Goal: Task Accomplishment & Management: Use online tool/utility

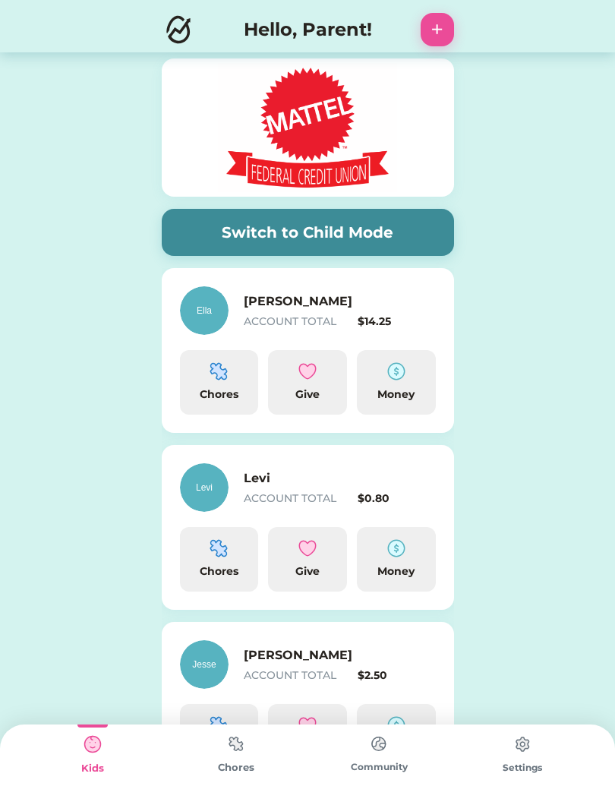
scroll to position [334, 0]
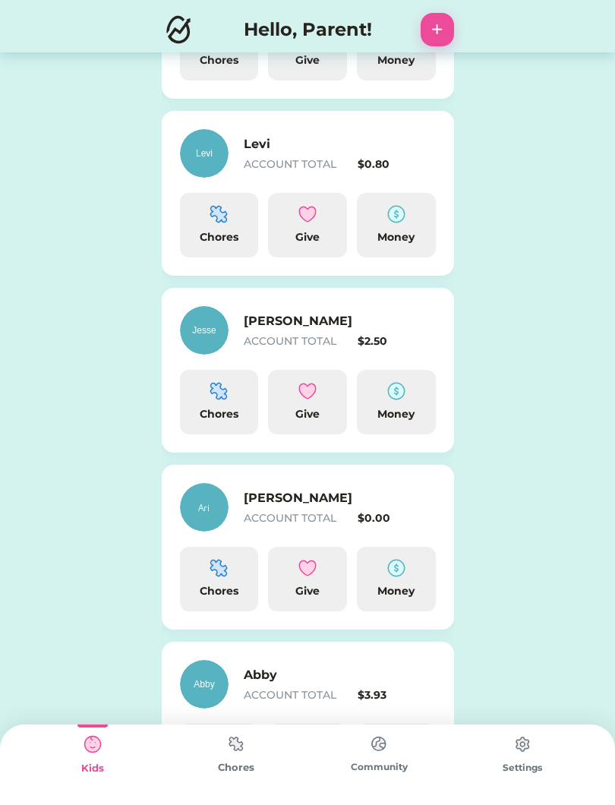
click at [271, 528] on div "Ari ACCOUNT TOTAL $0.00" at bounding box center [308, 507] width 256 height 49
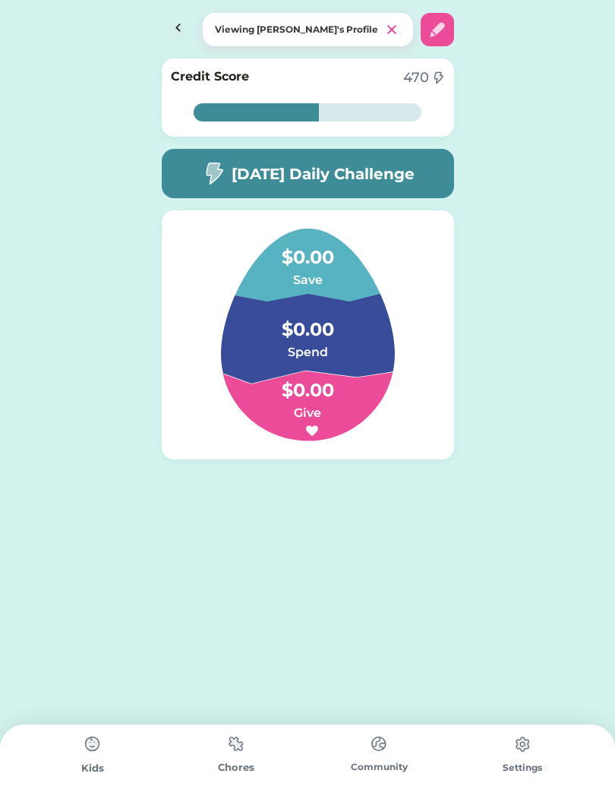
click at [250, 767] on div "Chores" at bounding box center [237, 767] width 144 height 15
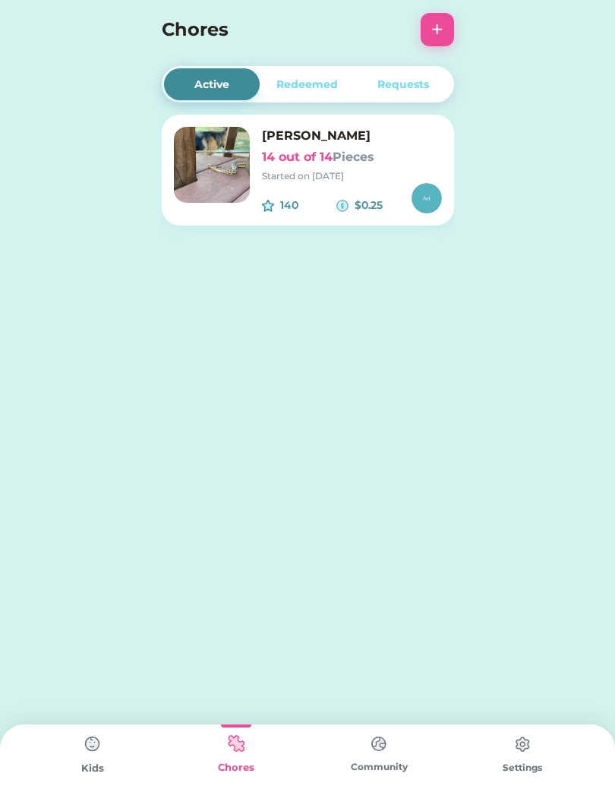
click at [445, 39] on button "+" at bounding box center [437, 29] width 33 height 33
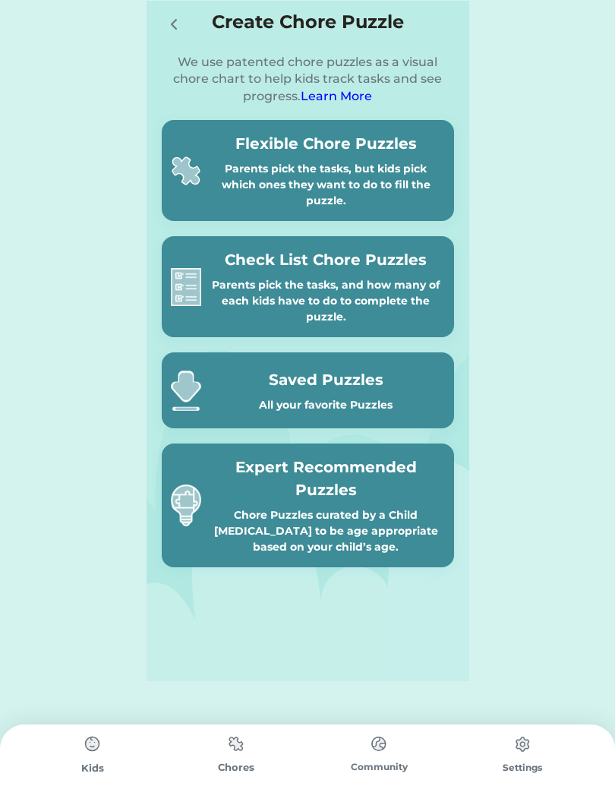
click at [274, 156] on div "Flexible Chore Puzzles Parents pick the tasks, but kids pick which ones they wa…" at bounding box center [326, 170] width 238 height 77
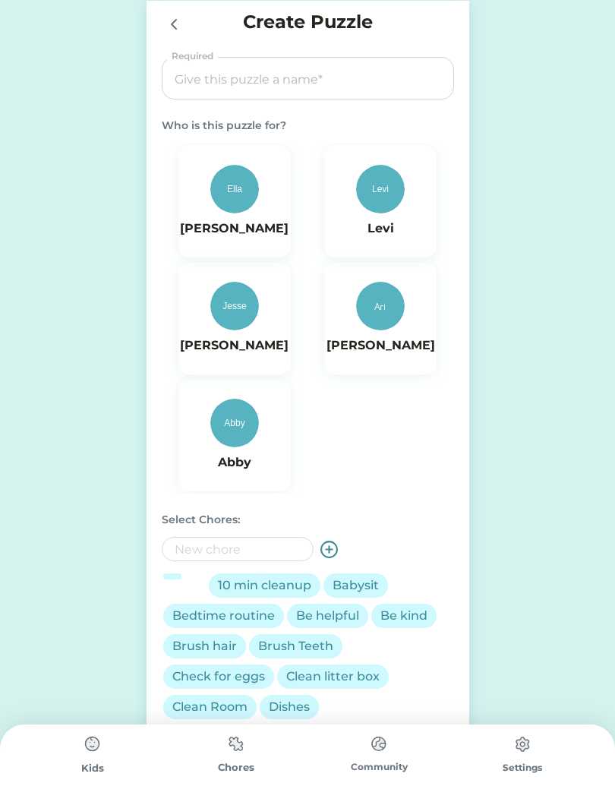
click at [388, 320] on img at bounding box center [380, 306] width 49 height 49
click at [236, 80] on input "input" at bounding box center [308, 79] width 282 height 43
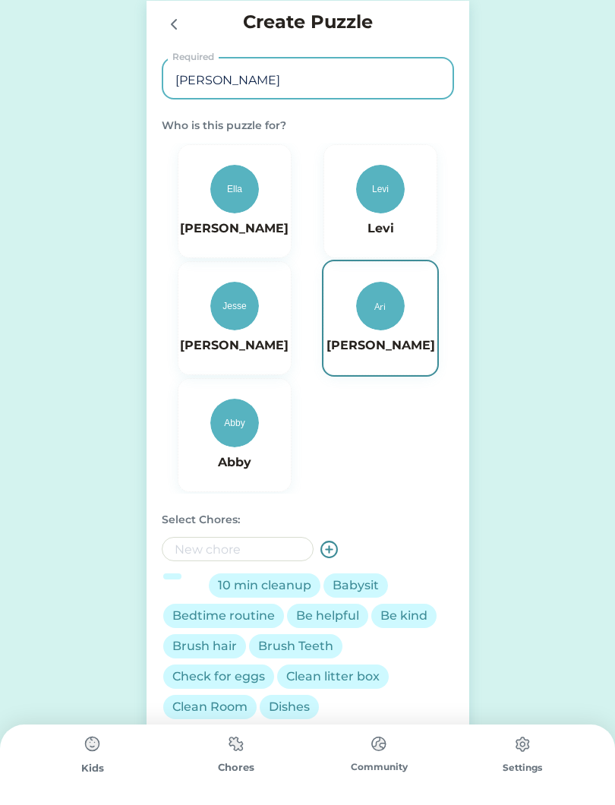
type input "Arie"
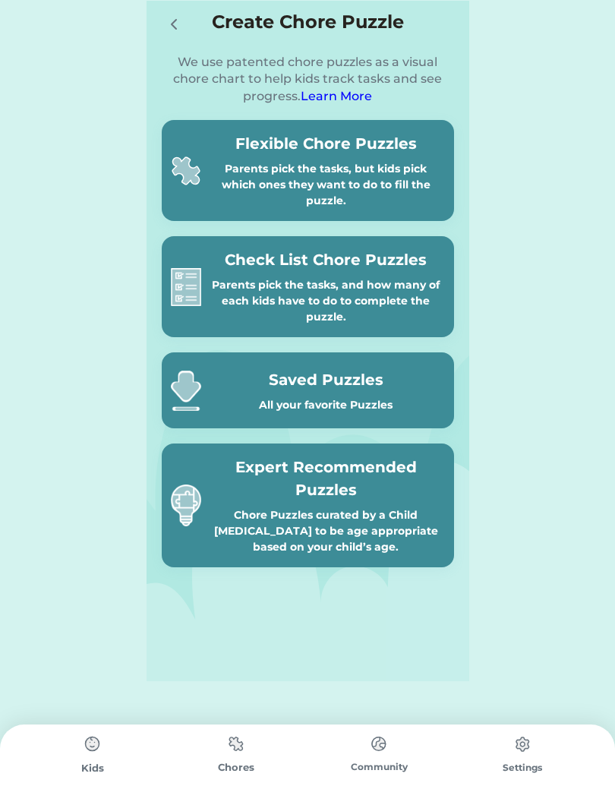
click at [326, 159] on div "Flexible Chore Puzzles Parents pick the tasks, but kids pick which ones they wa…" at bounding box center [326, 170] width 238 height 77
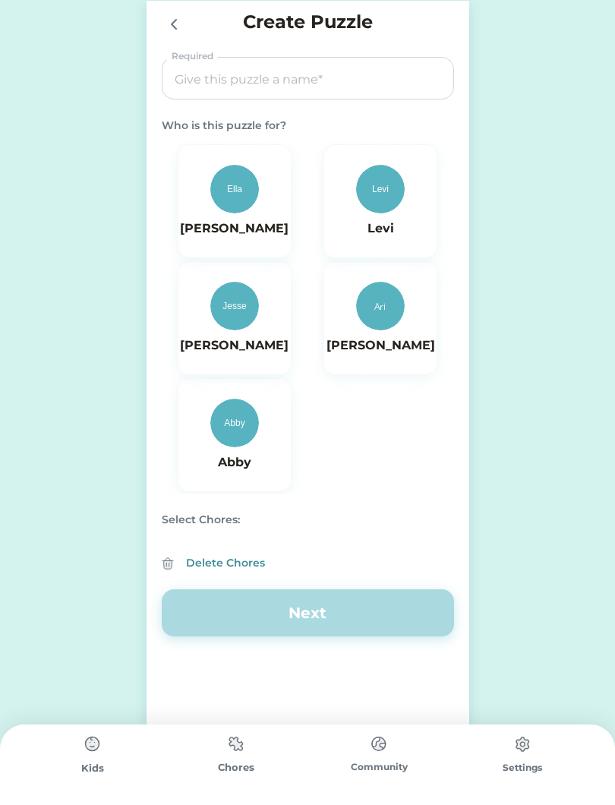
click at [390, 318] on img at bounding box center [380, 306] width 49 height 49
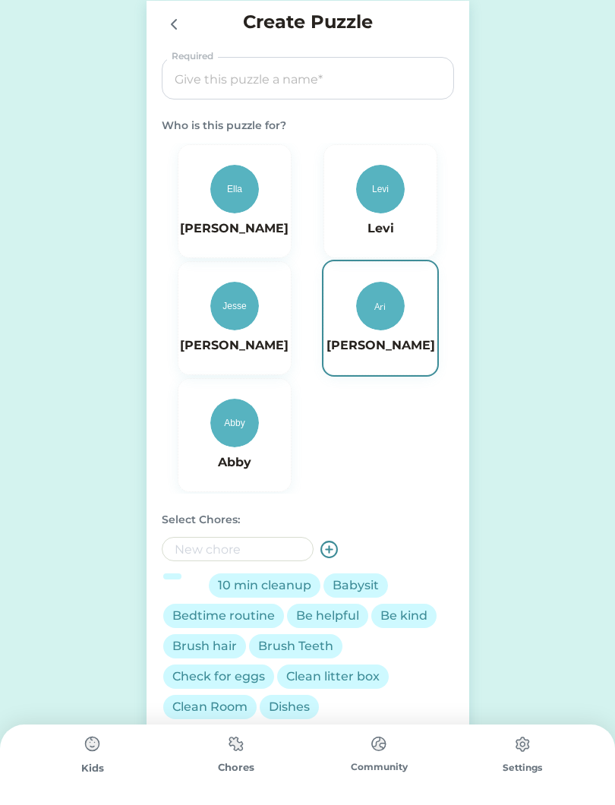
click at [276, 72] on input "input" at bounding box center [308, 79] width 282 height 43
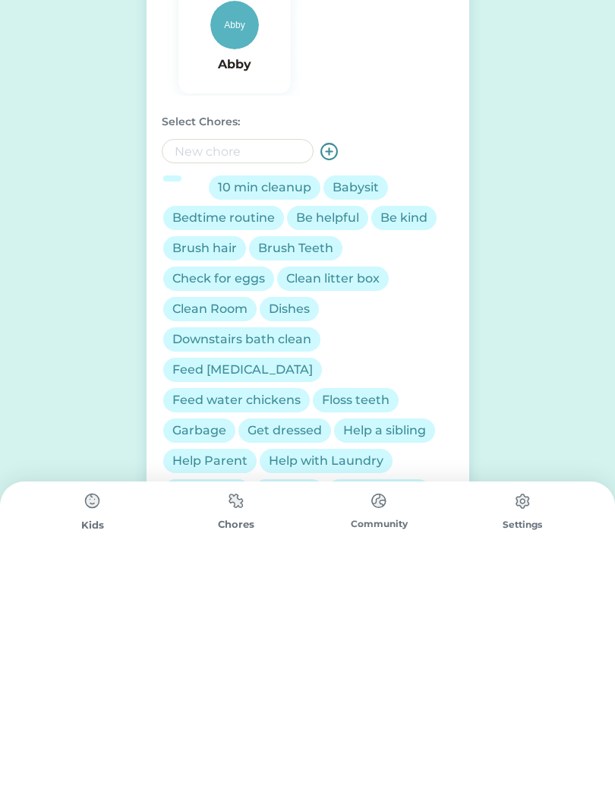
scroll to position [155, 0]
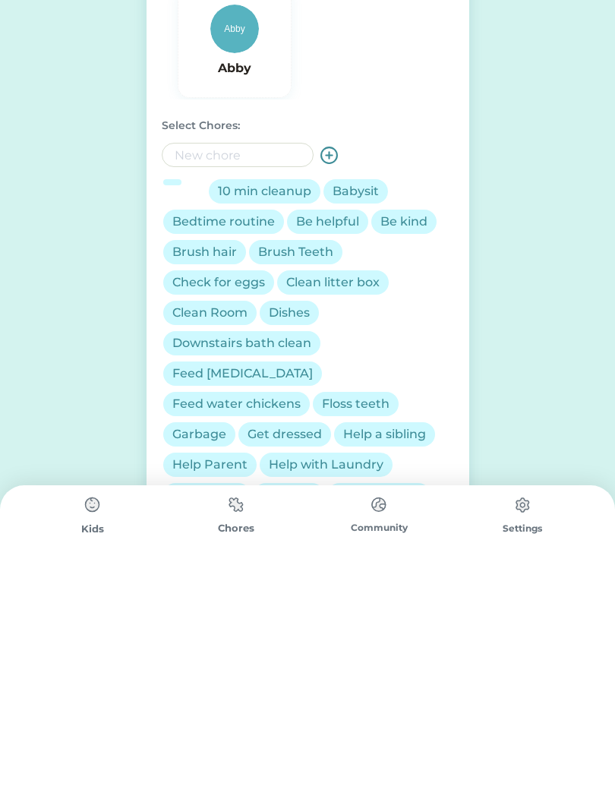
type input "Ariel"
click at [219, 452] on div "Bedtime routine" at bounding box center [223, 461] width 103 height 18
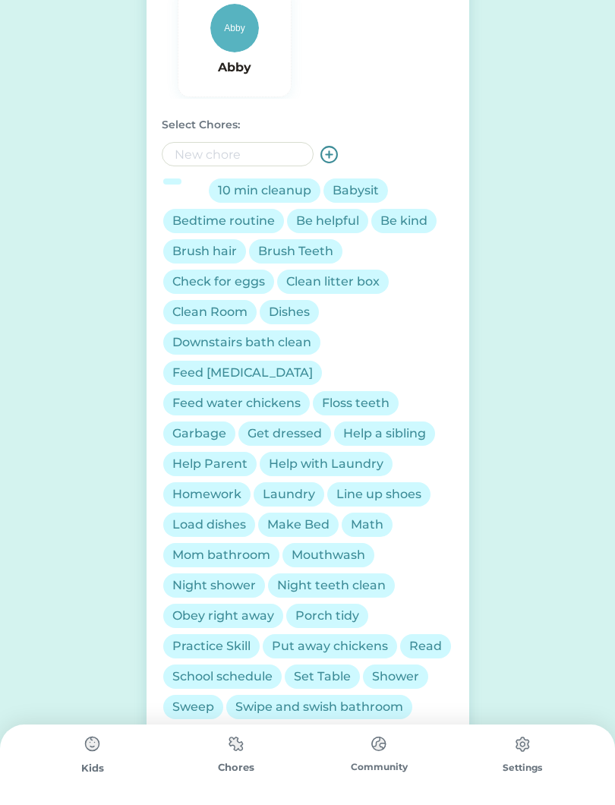
click at [323, 217] on div "Be helpful" at bounding box center [327, 221] width 63 height 18
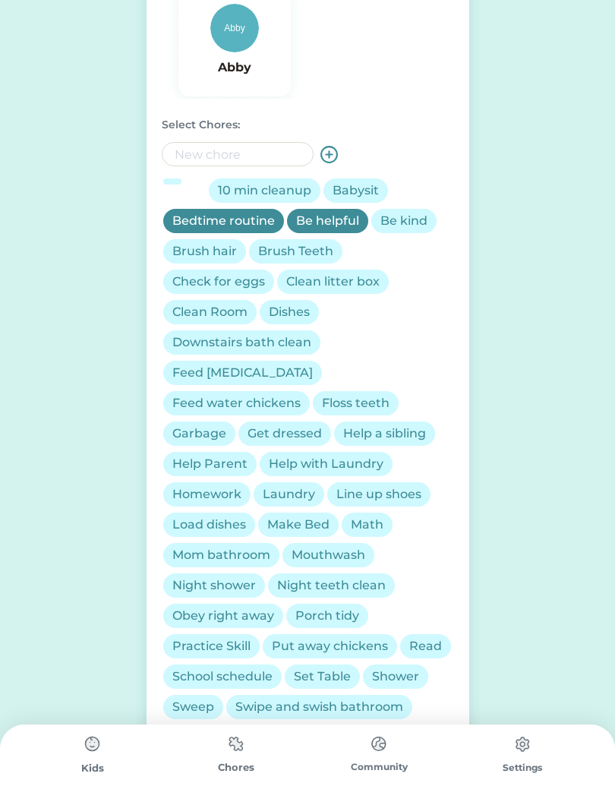
click at [409, 209] on div "Be kind" at bounding box center [403, 221] width 65 height 24
click at [201, 250] on div "Brush hair" at bounding box center [204, 251] width 65 height 18
click at [287, 239] on div "Brush Teeth" at bounding box center [295, 251] width 93 height 24
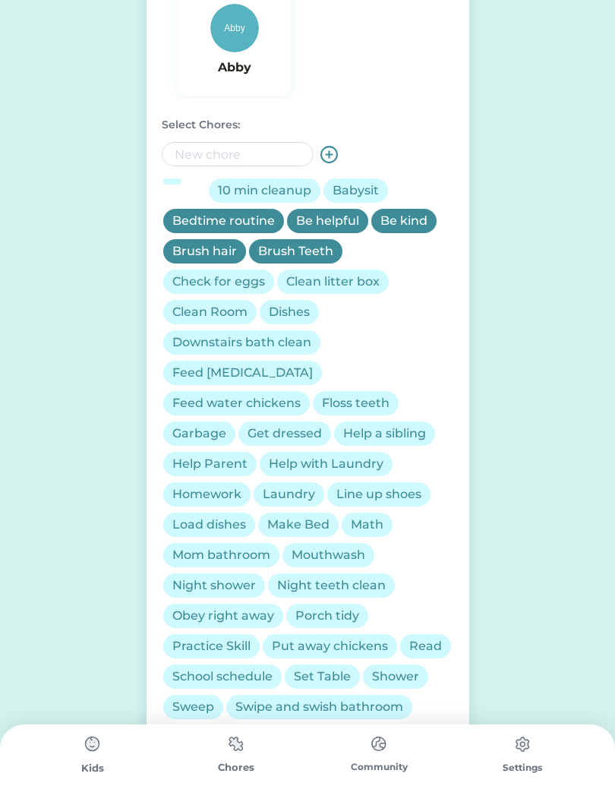
click at [219, 280] on div "Check for eggs" at bounding box center [218, 282] width 93 height 18
click at [207, 311] on div "Clean Room" at bounding box center [209, 312] width 75 height 18
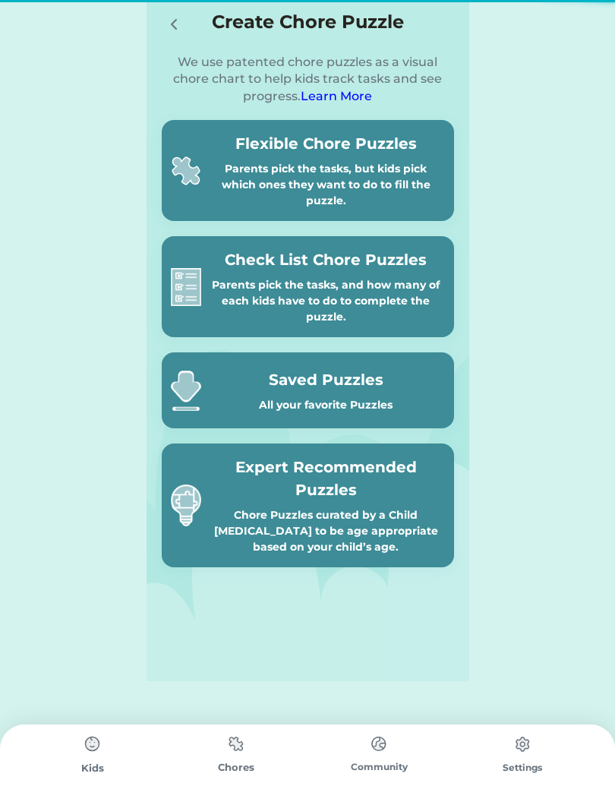
click at [280, 164] on div "Parents pick the tasks, but kids pick which ones they want to do to fill the pu…" at bounding box center [326, 185] width 238 height 48
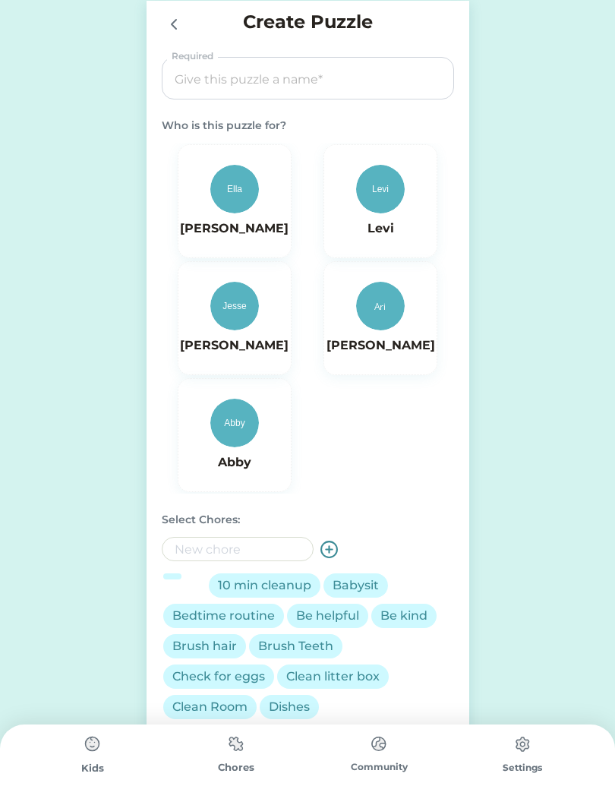
click at [374, 323] on img at bounding box center [380, 306] width 49 height 49
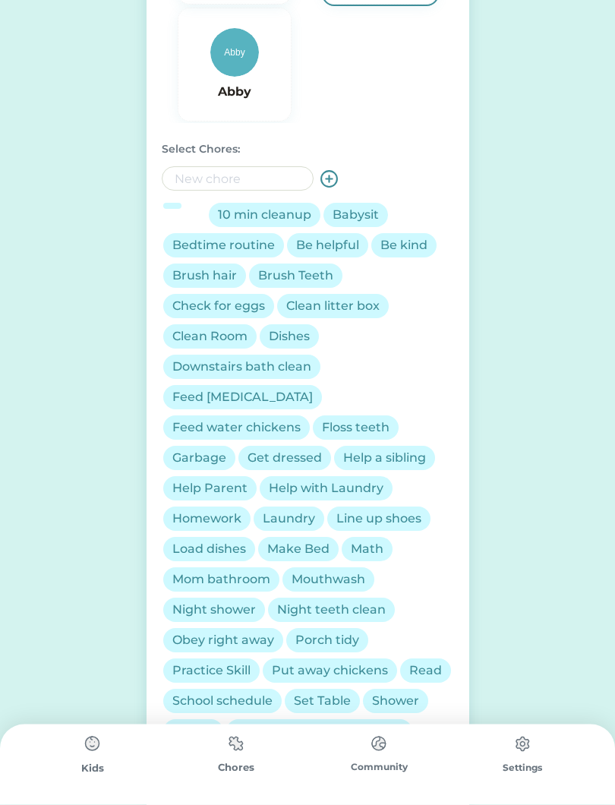
scroll to position [371, 0]
click at [197, 239] on div "Bedtime routine" at bounding box center [223, 245] width 103 height 18
click at [321, 242] on div "Be helpful" at bounding box center [327, 245] width 63 height 18
click at [391, 238] on div "Be kind" at bounding box center [403, 245] width 47 height 18
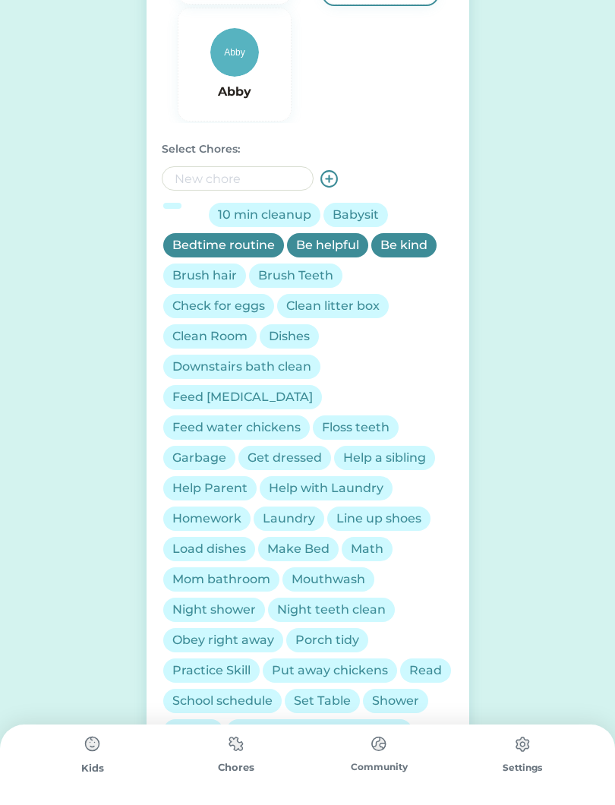
click at [207, 282] on div "Brush hair" at bounding box center [204, 276] width 65 height 18
click at [298, 272] on div "Brush Teeth" at bounding box center [295, 276] width 75 height 18
click at [226, 298] on div "Check for eggs" at bounding box center [218, 306] width 93 height 18
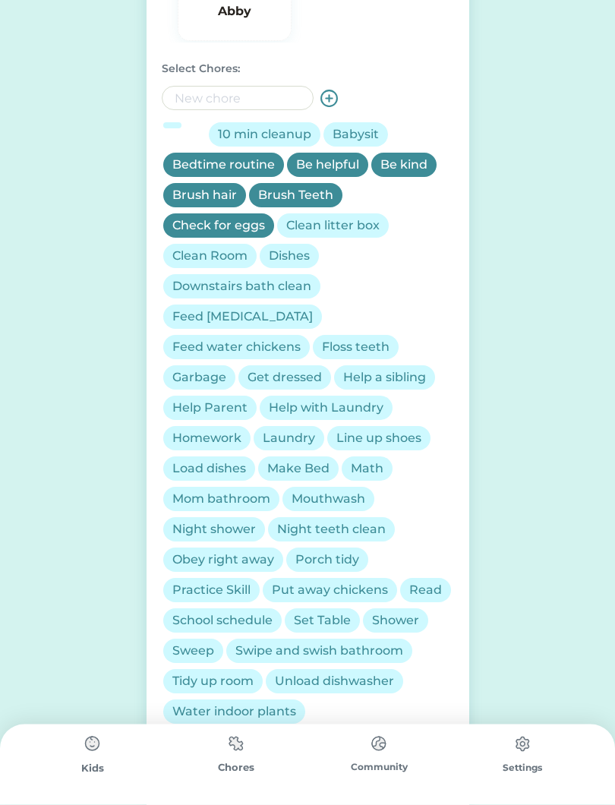
scroll to position [462, 0]
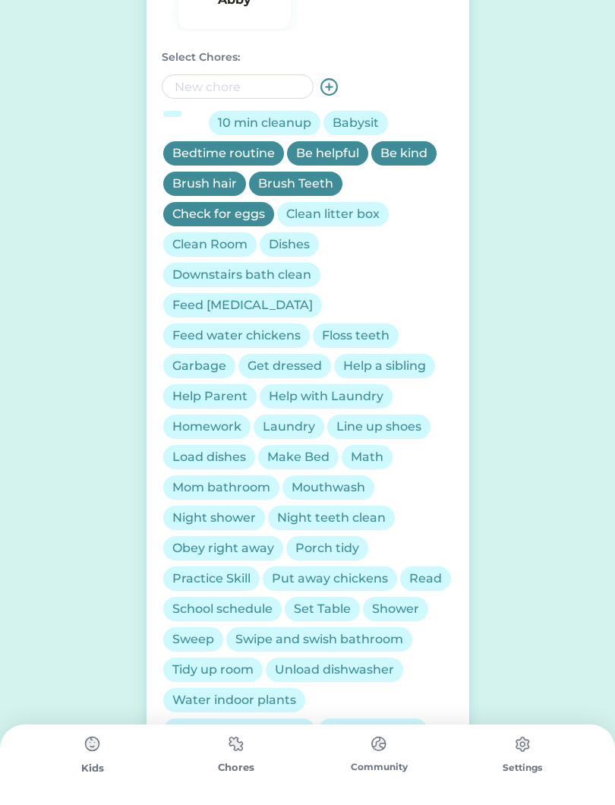
click at [172, 245] on div "Clean Room" at bounding box center [209, 244] width 75 height 18
click at [185, 234] on div "Clean Room" at bounding box center [209, 244] width 93 height 24
click at [182, 147] on div "Bedtime routine" at bounding box center [223, 153] width 103 height 18
click at [210, 235] on div "Clean Room" at bounding box center [209, 244] width 75 height 18
click at [224, 148] on div "Bedtime routine" at bounding box center [223, 153] width 103 height 18
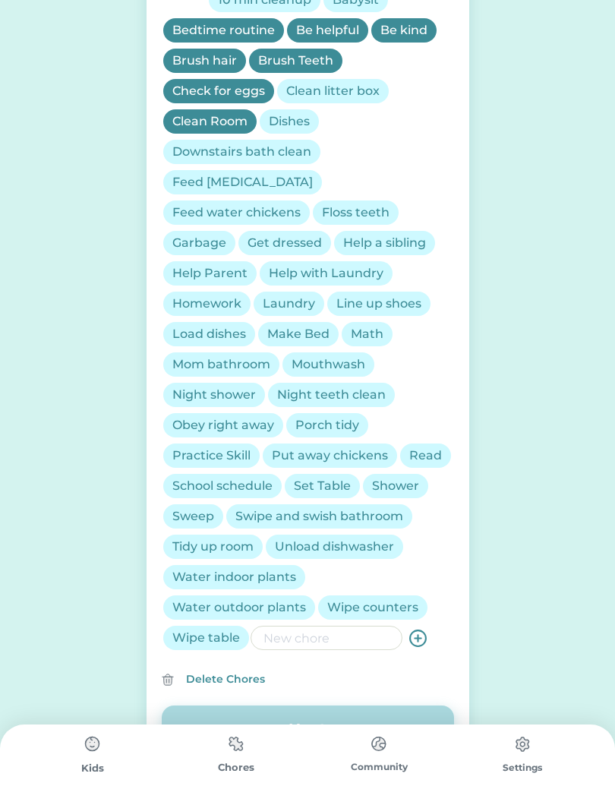
scroll to position [613, 0]
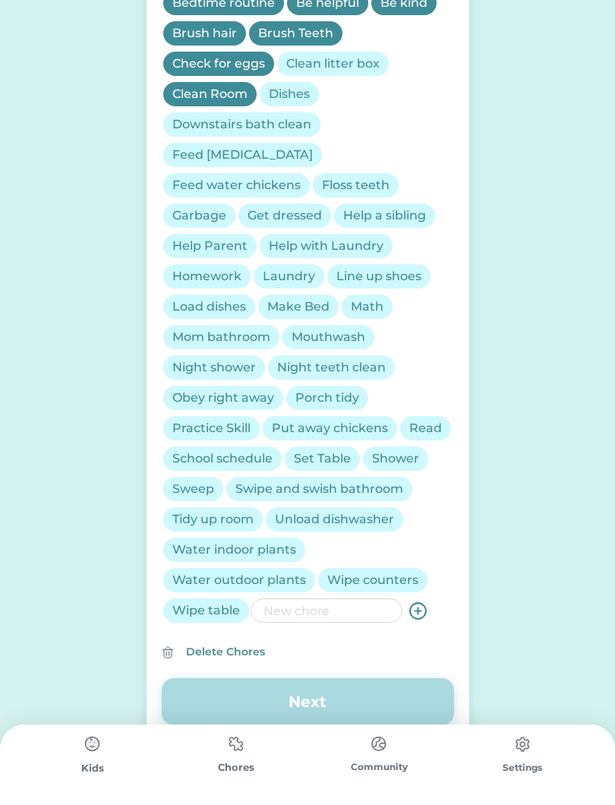
click at [201, 237] on div "Help Parent" at bounding box center [209, 246] width 75 height 18
click at [388, 203] on div "Help a sibling" at bounding box center [384, 215] width 101 height 24
click at [286, 298] on div "Make Bed" at bounding box center [298, 307] width 62 height 18
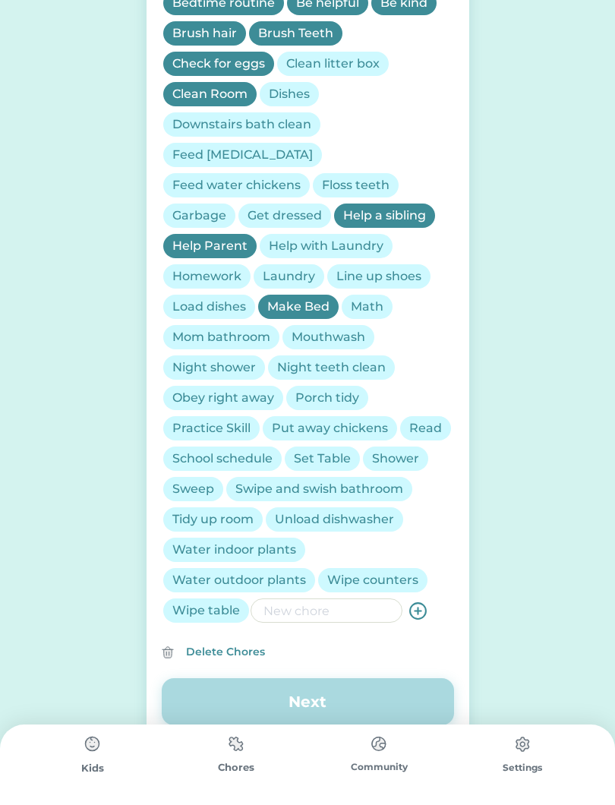
click at [372, 298] on div "Math" at bounding box center [367, 307] width 33 height 18
